Goal: Information Seeking & Learning: Learn about a topic

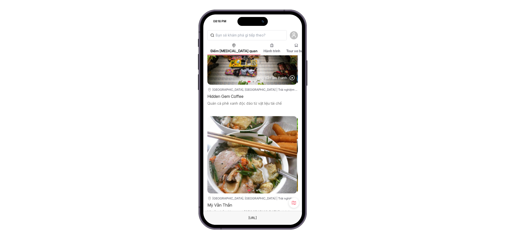
scroll to position [674, 0]
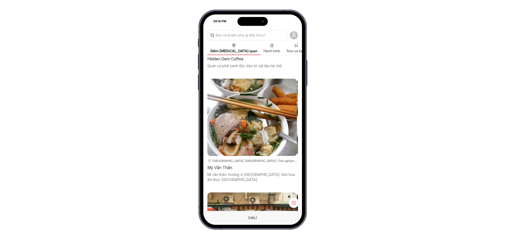
click at [222, 164] on div "Mỳ Vằn Thắn" at bounding box center [252, 167] width 91 height 7
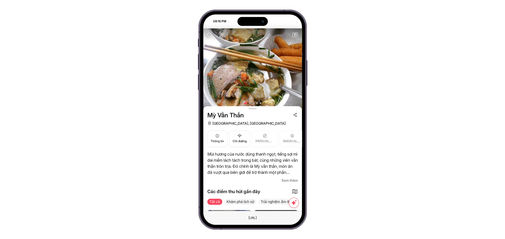
click at [291, 178] on span "Xem thêm" at bounding box center [290, 180] width 16 height 6
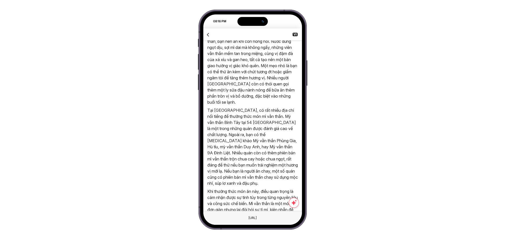
scroll to position [455, 0]
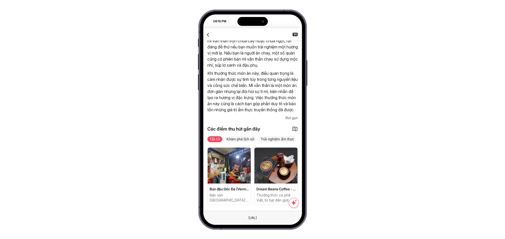
click at [239, 189] on span "Bún đậu Gốc Đa (Vermicelli with Fried Tofu and Shrimp Paste)" at bounding box center [229, 188] width 39 height 5
click at [238, 179] on img at bounding box center [229, 165] width 43 height 36
click at [267, 176] on img at bounding box center [275, 165] width 43 height 36
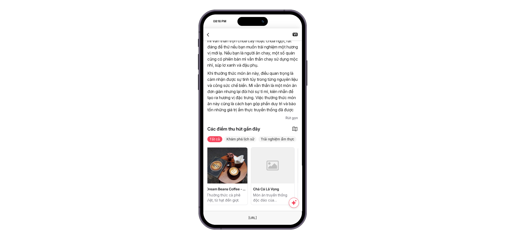
scroll to position [0, 96]
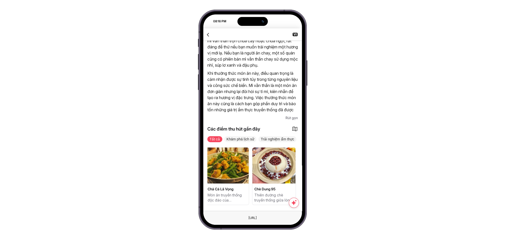
drag, startPoint x: 275, startPoint y: 169, endPoint x: 227, endPoint y: 172, distance: 47.9
click at [202, 172] on div "Bún đậu Gốc Đa (Vermicelli with Fried Tofu and Shrimp Paste) Đặc sản Hà Nội: Bú…" at bounding box center [157, 176] width 91 height 58
click at [278, 169] on img at bounding box center [273, 165] width 43 height 36
click at [213, 172] on img at bounding box center [227, 165] width 43 height 36
click at [210, 34] on icon "button" at bounding box center [208, 34] width 6 height 6
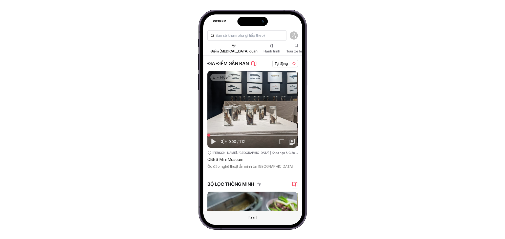
click at [261, 182] on div "BỘ LỌC THÔNG MINH" at bounding box center [252, 184] width 91 height 8
click at [261, 182] on icon "button" at bounding box center [258, 183] width 5 height 5
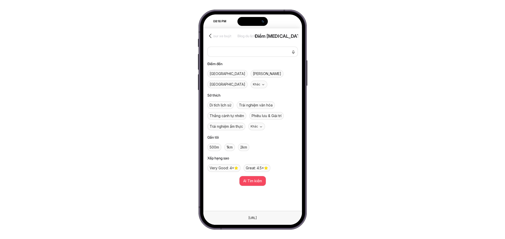
click at [253, 71] on span "Hồ Chí Minh" at bounding box center [267, 73] width 28 height 5
click at [256, 178] on span "AI Tìm kiếm" at bounding box center [252, 181] width 19 height 6
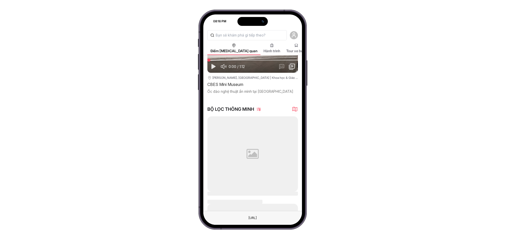
scroll to position [112, 0]
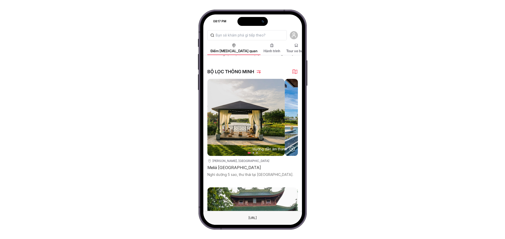
drag, startPoint x: 284, startPoint y: 127, endPoint x: 232, endPoint y: 126, distance: 51.9
click at [234, 126] on img at bounding box center [240, 117] width 90 height 77
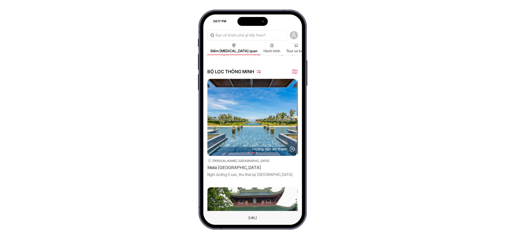
drag, startPoint x: 279, startPoint y: 125, endPoint x: 217, endPoint y: 122, distance: 62.1
click at [218, 122] on img at bounding box center [252, 117] width 90 height 77
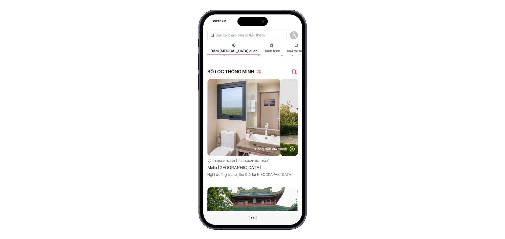
drag, startPoint x: 281, startPoint y: 126, endPoint x: 210, endPoint y: 121, distance: 71.2
click at [210, 121] on img at bounding box center [236, 117] width 90 height 77
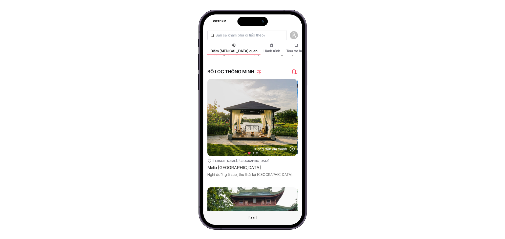
scroll to position [187, 0]
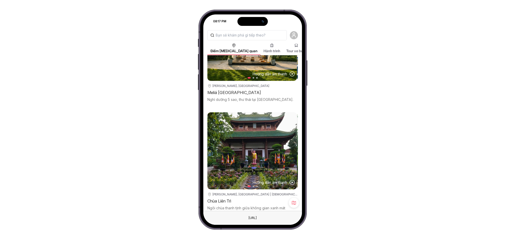
click at [251, 90] on div "Meliá Ho Tram Beach Resort" at bounding box center [252, 92] width 91 height 7
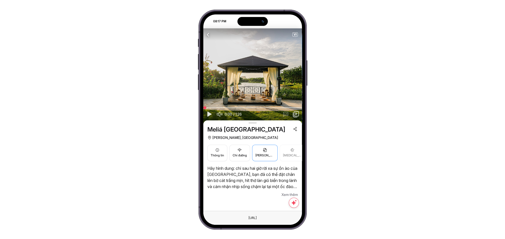
scroll to position [12, 0]
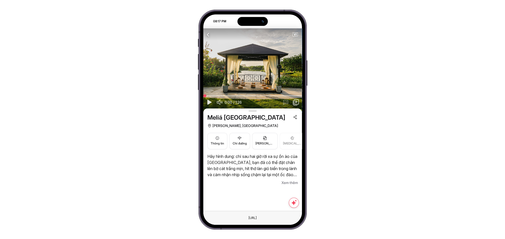
click at [282, 181] on span "Xem thêm" at bounding box center [290, 182] width 16 height 6
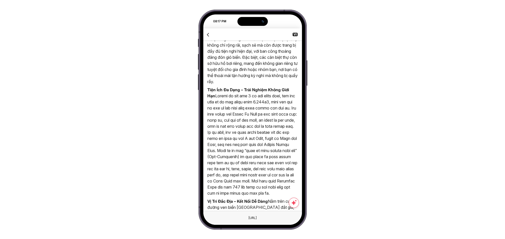
scroll to position [23, 0]
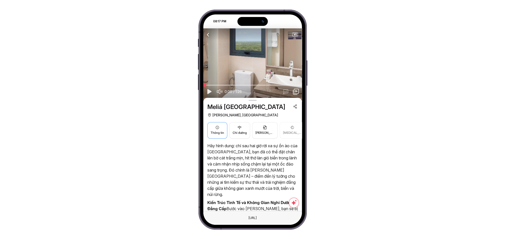
click at [225, 134] on button "Thông tin" at bounding box center [217, 130] width 20 height 16
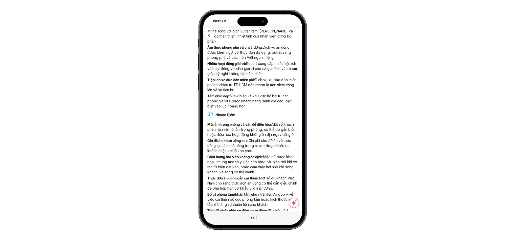
scroll to position [354, 0]
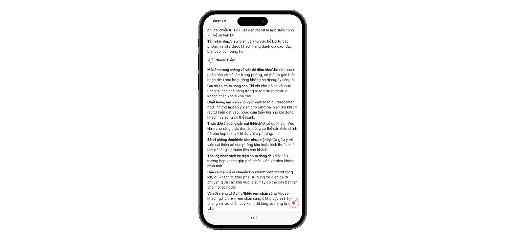
click at [210, 35] on icon "button" at bounding box center [209, 35] width 6 height 6
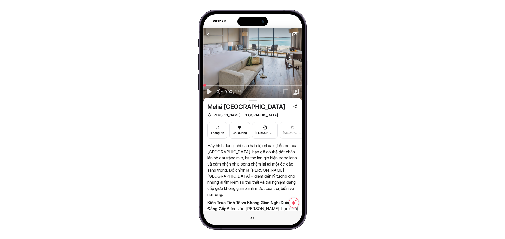
click at [208, 33] on icon "button" at bounding box center [208, 34] width 6 height 6
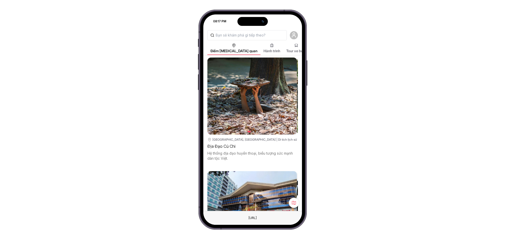
scroll to position [501, 0]
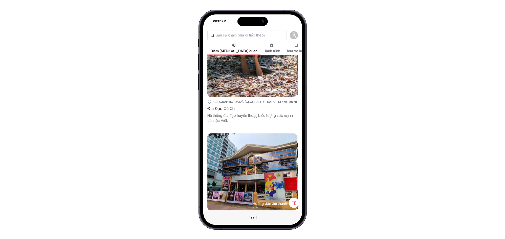
click at [227, 105] on div "Địa Đạo Củ Chi" at bounding box center [252, 108] width 91 height 7
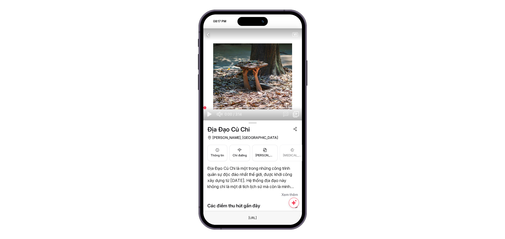
scroll to position [37, 0]
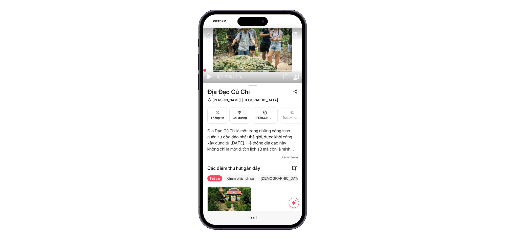
click at [286, 156] on span "Xem thêm" at bounding box center [290, 157] width 16 height 6
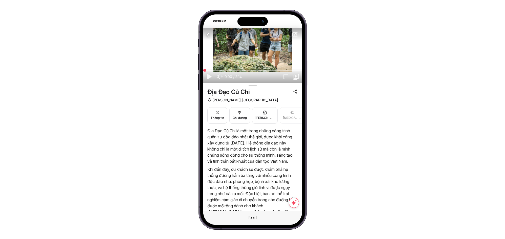
scroll to position [0, 0]
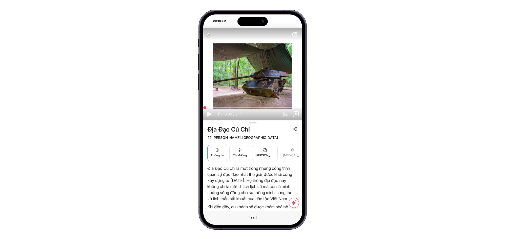
click at [217, 154] on span "Thông tin" at bounding box center [217, 155] width 13 height 5
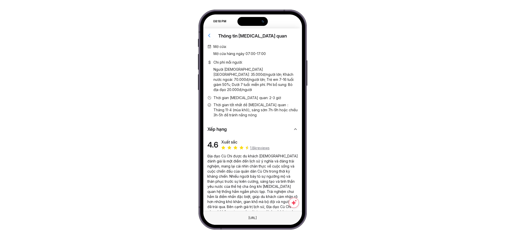
click at [209, 36] on icon "button" at bounding box center [209, 35] width 6 height 6
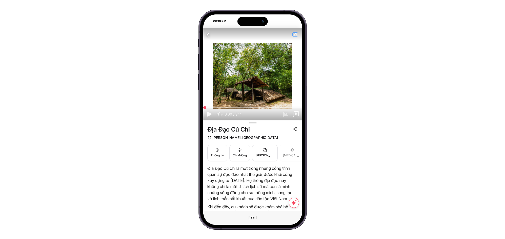
click at [296, 35] on span "VI" at bounding box center [295, 35] width 5 height 4
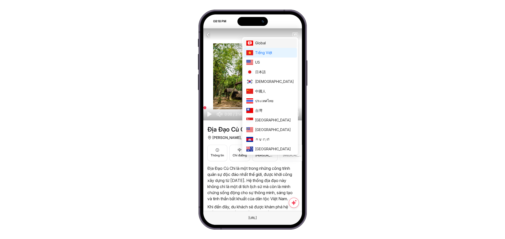
click at [285, 46] on li "Global" at bounding box center [270, 43] width 54 height 10
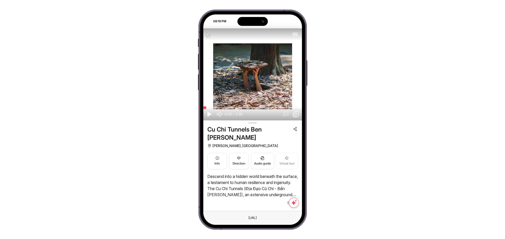
scroll to position [37, 0]
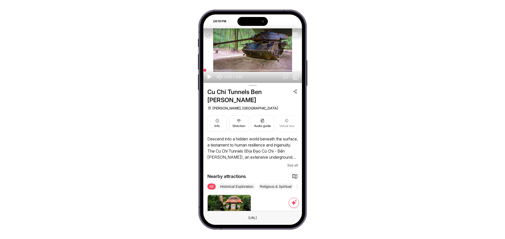
click at [289, 162] on span "See all" at bounding box center [292, 165] width 11 height 6
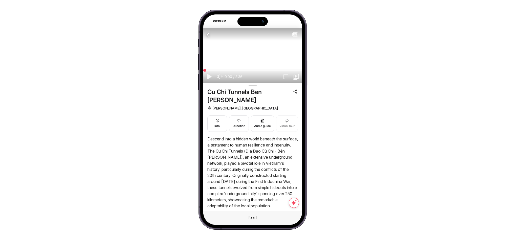
scroll to position [0, 0]
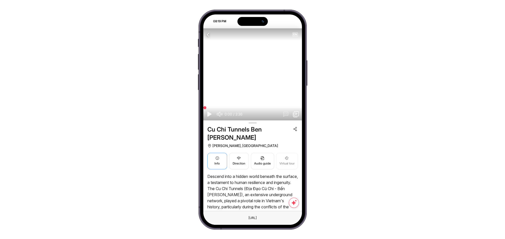
click at [216, 158] on button "Info" at bounding box center [217, 161] width 20 height 16
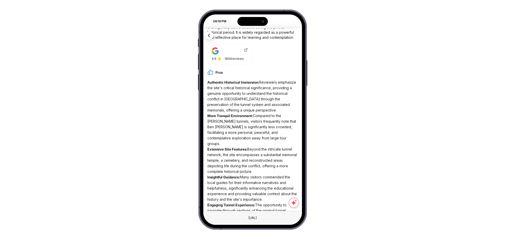
scroll to position [375, 0]
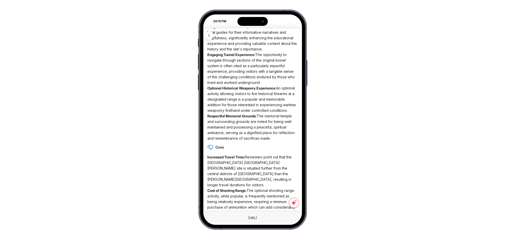
click at [211, 36] on icon "button" at bounding box center [209, 35] width 6 height 6
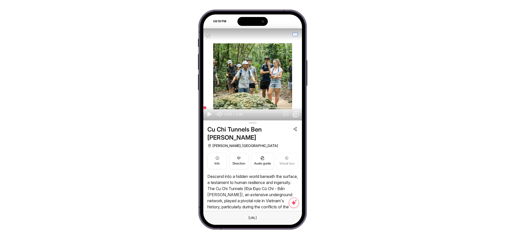
click at [296, 34] on span "EN" at bounding box center [295, 35] width 5 height 4
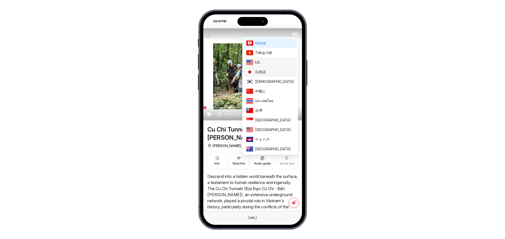
click at [281, 65] on span "US" at bounding box center [274, 62] width 39 height 6
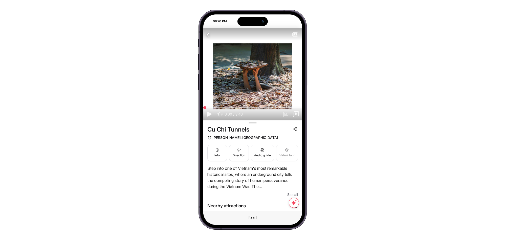
click at [289, 190] on div "Step into one of Vietnam's most remarkable historical sites, where an undergrou…" at bounding box center [252, 181] width 91 height 32
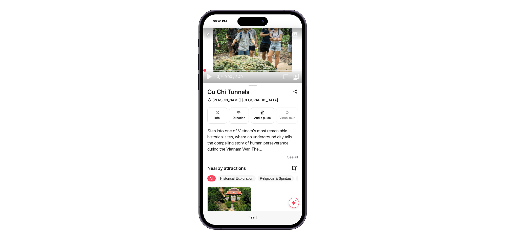
click at [290, 156] on span "See all" at bounding box center [292, 157] width 11 height 6
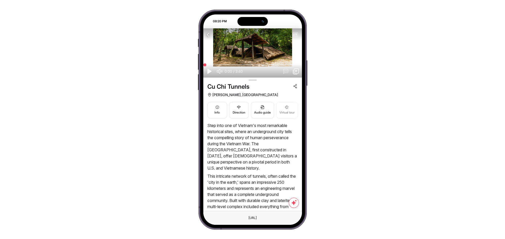
scroll to position [0, 0]
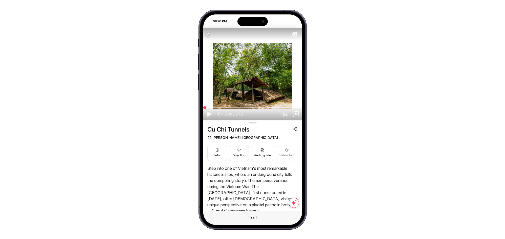
click at [206, 32] on icon "button" at bounding box center [208, 34] width 6 height 6
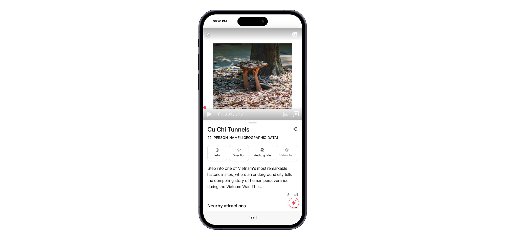
click at [208, 38] on button "button" at bounding box center [208, 34] width 8 height 8
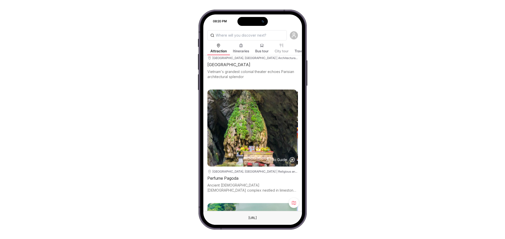
scroll to position [1387, 0]
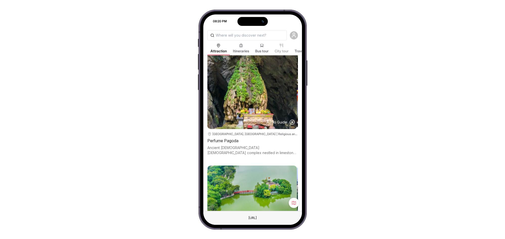
click at [224, 132] on div "[GEOGRAPHIC_DATA], [GEOGRAPHIC_DATA] | Religious and Spiritual Sites" at bounding box center [256, 134] width 86 height 4
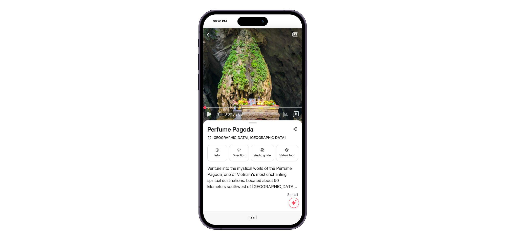
click at [208, 34] on icon "button" at bounding box center [208, 34] width 6 height 6
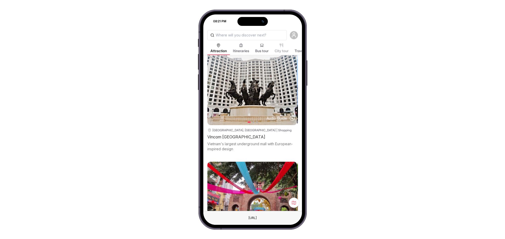
scroll to position [3732, 0]
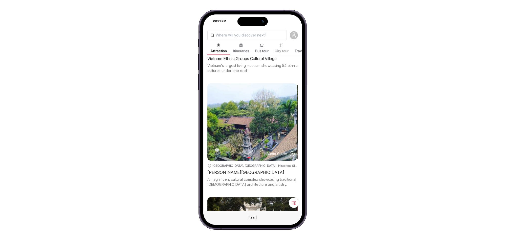
click at [242, 168] on div "[PERSON_NAME][GEOGRAPHIC_DATA]" at bounding box center [252, 171] width 91 height 7
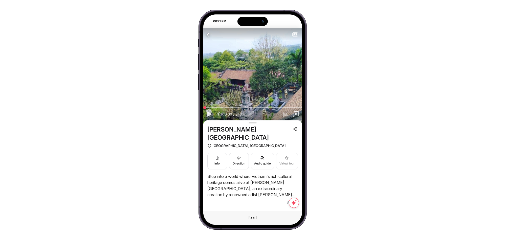
scroll to position [12, 0]
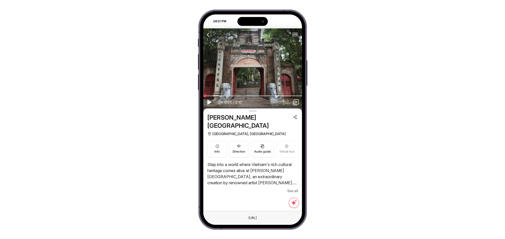
click at [289, 187] on span "See all" at bounding box center [292, 190] width 11 height 6
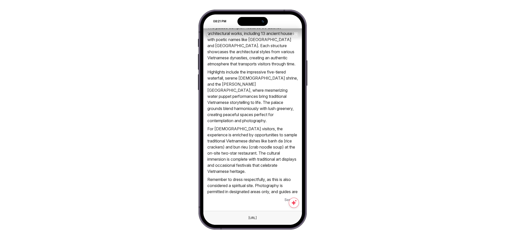
scroll to position [0, 0]
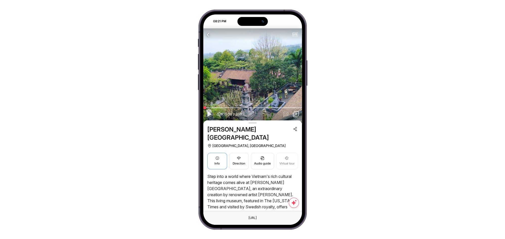
click at [221, 153] on button "Info" at bounding box center [217, 161] width 20 height 16
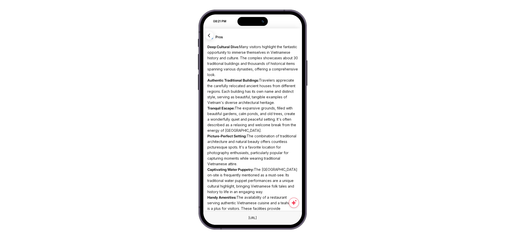
scroll to position [286, 0]
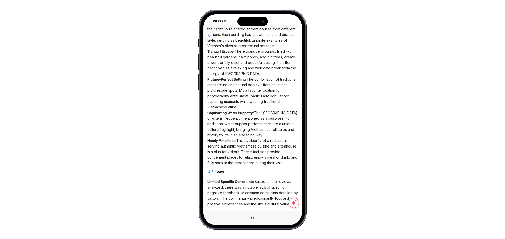
click at [209, 34] on icon "button" at bounding box center [209, 35] width 6 height 6
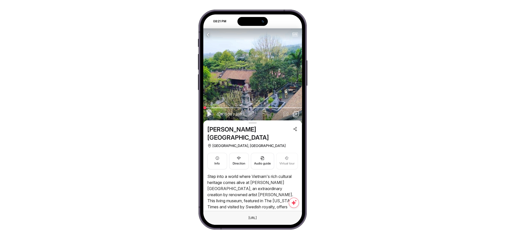
click at [209, 34] on icon "button" at bounding box center [208, 34] width 6 height 6
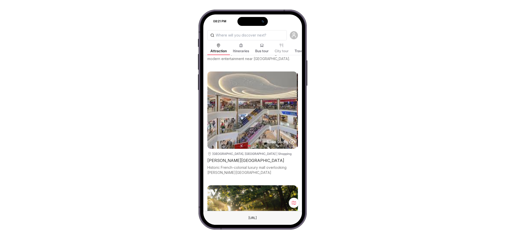
scroll to position [4085, 0]
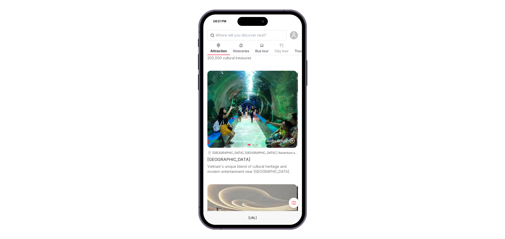
click at [246, 156] on div "[GEOGRAPHIC_DATA]" at bounding box center [252, 159] width 91 height 7
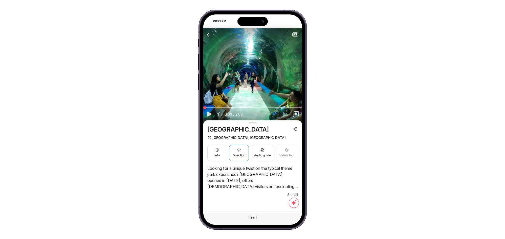
scroll to position [12, 0]
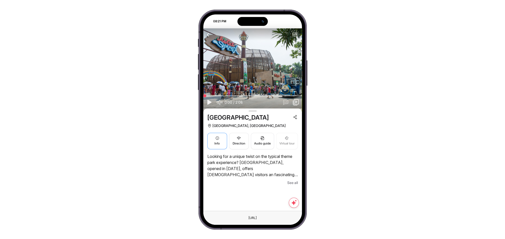
click at [219, 147] on button "Info" at bounding box center [217, 141] width 20 height 16
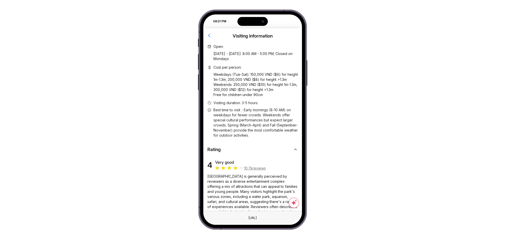
click at [209, 34] on icon "button" at bounding box center [209, 35] width 6 height 6
